Goal: Navigation & Orientation: Find specific page/section

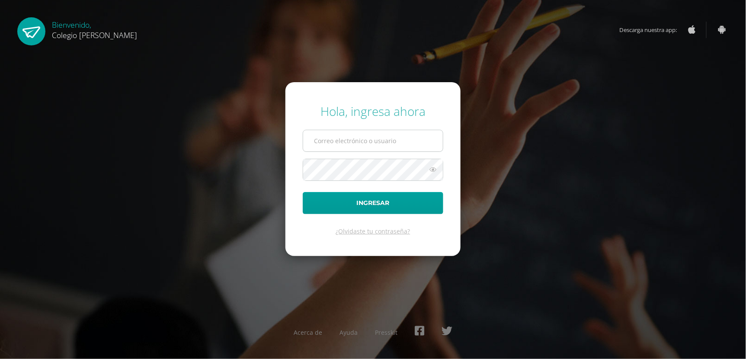
click at [355, 133] on input "text" at bounding box center [373, 140] width 140 height 21
click at [355, 140] on input "text" at bounding box center [373, 140] width 140 height 21
type input "[EMAIL_ADDRESS][DOMAIN_NAME]"
click at [303, 192] on button "Ingresar" at bounding box center [373, 203] width 141 height 22
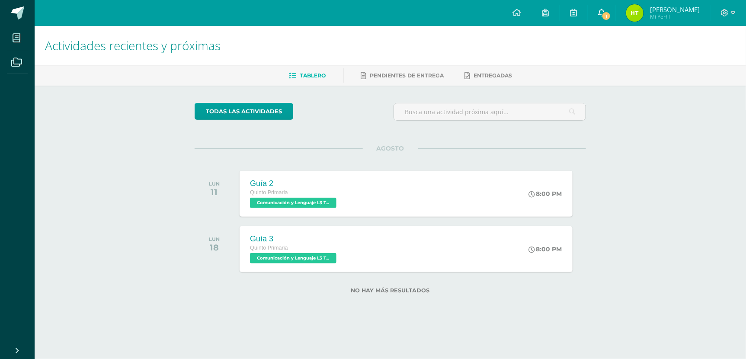
click at [613, 2] on link "1" at bounding box center [602, 13] width 28 height 26
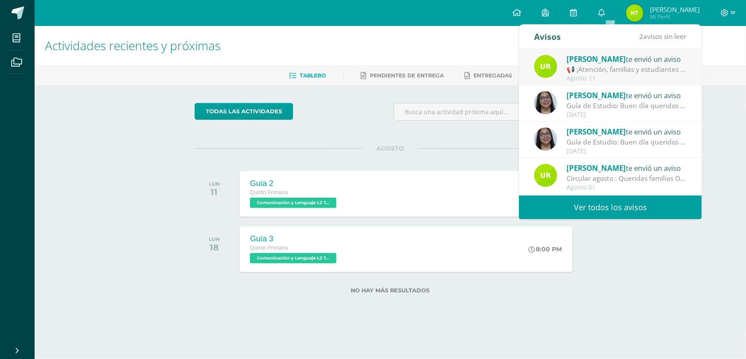
click at [597, 60] on div "Ursula te envió un aviso" at bounding box center [627, 58] width 120 height 11
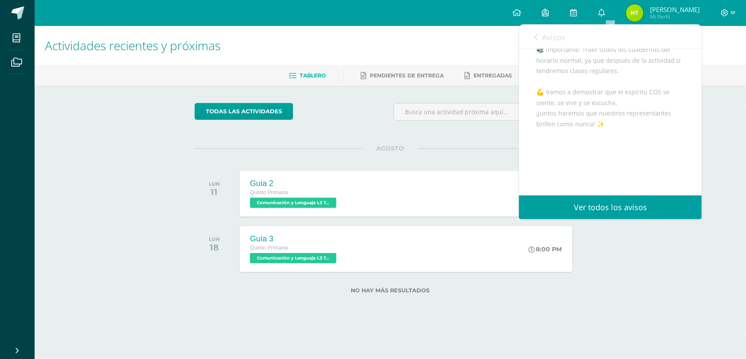
scroll to position [235, 0]
click at [558, 39] on span "Avisos" at bounding box center [553, 37] width 23 height 10
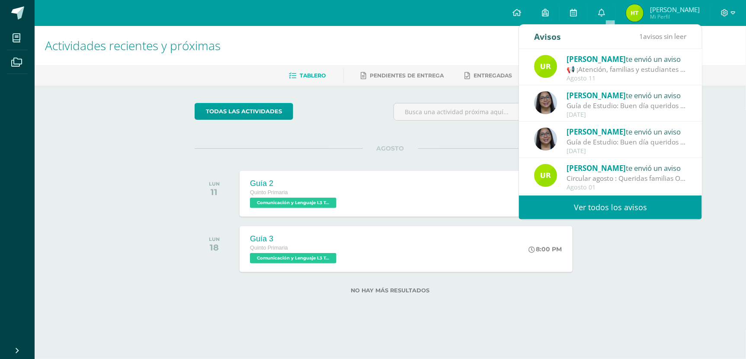
click at [485, 150] on div "AGOSTO LUN 11 Guía 2 Quinto Primaria Comunicación y Lenguaje L3 Terce Idioma 'A…" at bounding box center [390, 183] width 391 height 70
